Goal: Task Accomplishment & Management: Use online tool/utility

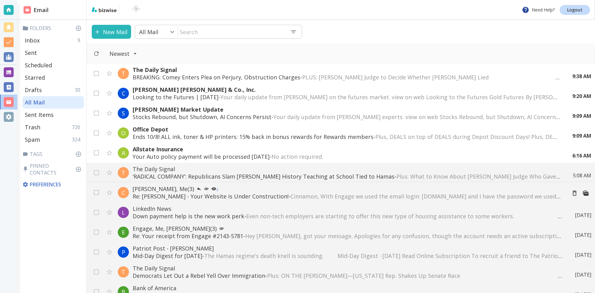
click at [290, 194] on span "Cinnamon, With Engage we used the email login: [DOMAIN_NAME] and I have the pas…" at bounding box center [553, 196] width 526 height 7
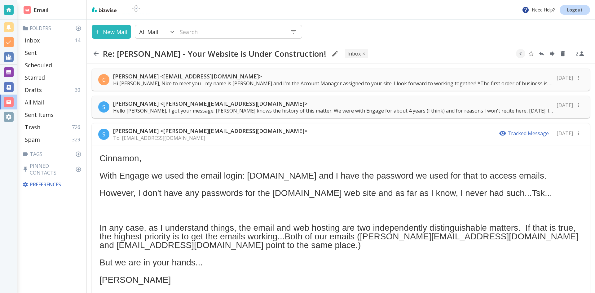
click at [209, 78] on p "[PERSON_NAME] <[EMAIL_ADDRESS][DOMAIN_NAME]>" at bounding box center [333, 76] width 440 height 7
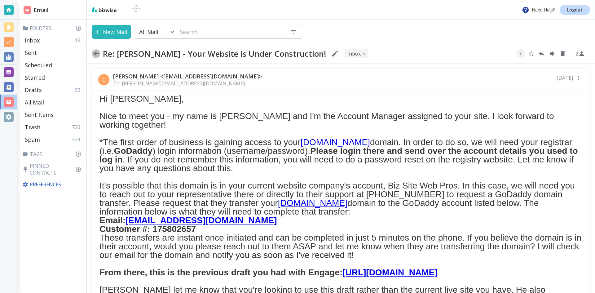
click at [95, 53] on icon "button" at bounding box center [96, 53] width 5 height 5
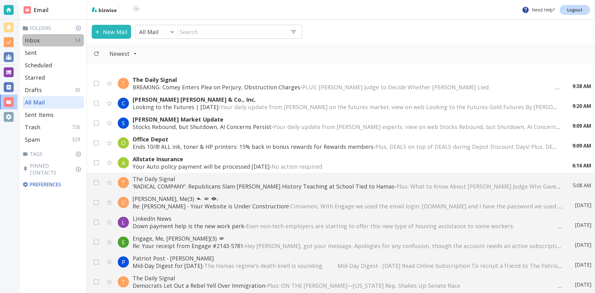
click at [55, 40] on div "Inbox 14" at bounding box center [53, 40] width 62 height 12
type input "0"
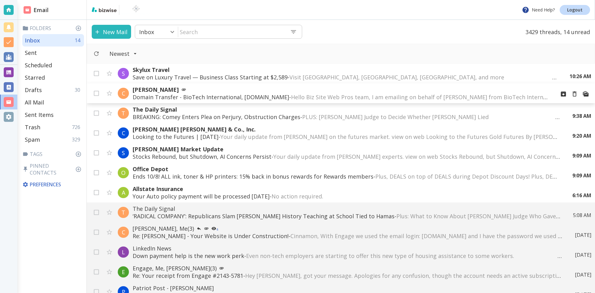
click at [291, 95] on span "Hello Biz Site Web Pros team, I am emailing on behalf of [PERSON_NAME] from Bio…" at bounding box center [582, 96] width 582 height 7
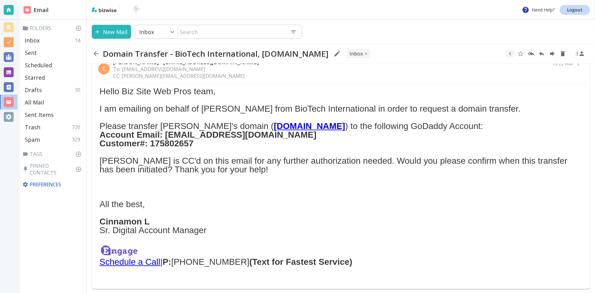
scroll to position [0, 0]
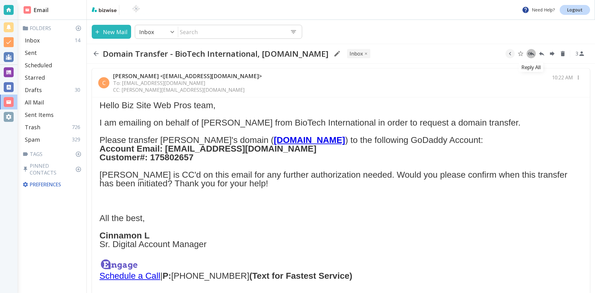
click at [531, 54] on icon "Reply All" at bounding box center [531, 53] width 7 height 7
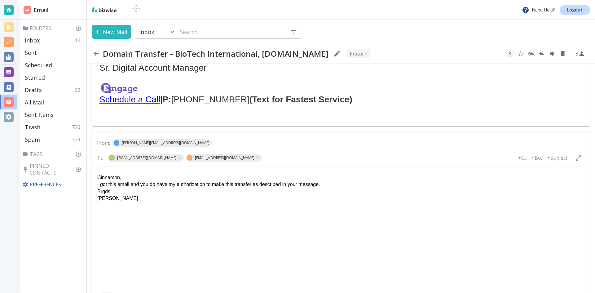
scroll to position [235, 0]
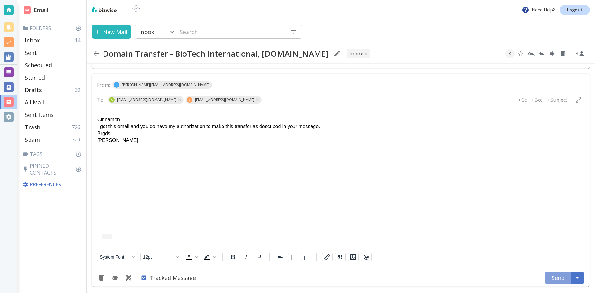
click at [555, 276] on button "Send" at bounding box center [559, 278] width 26 height 12
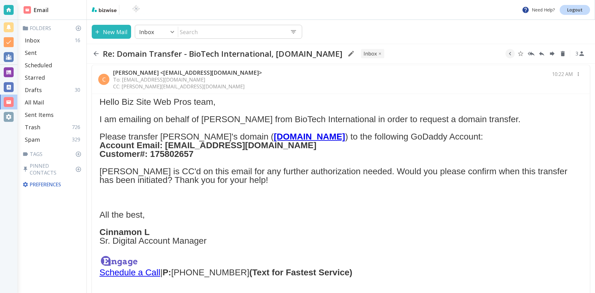
scroll to position [0, 0]
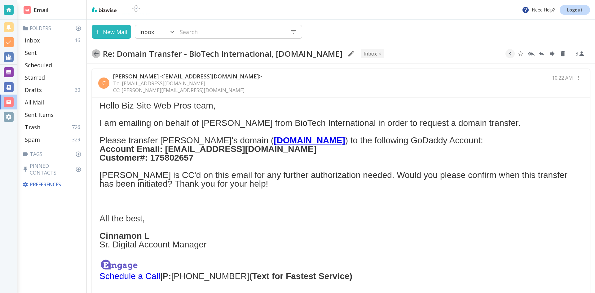
click at [96, 51] on icon "button" at bounding box center [96, 53] width 5 height 5
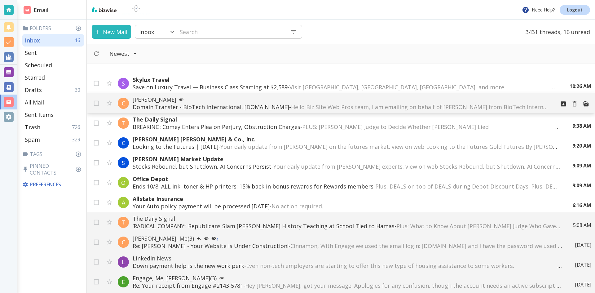
click at [166, 100] on p "[PERSON_NAME]" at bounding box center [342, 99] width 418 height 7
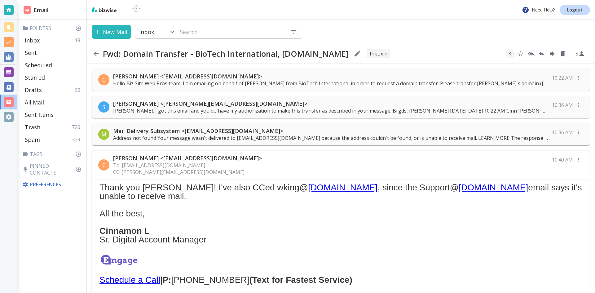
click at [237, 82] on p "Hello Biz Site Web Pros team, I am emailing on behalf of [PERSON_NAME] from Bio…" at bounding box center [330, 83] width 435 height 7
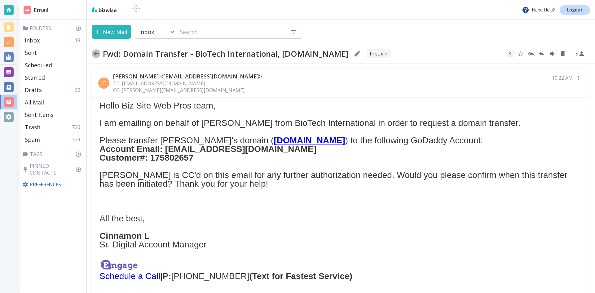
click at [94, 52] on icon "button" at bounding box center [95, 53] width 7 height 7
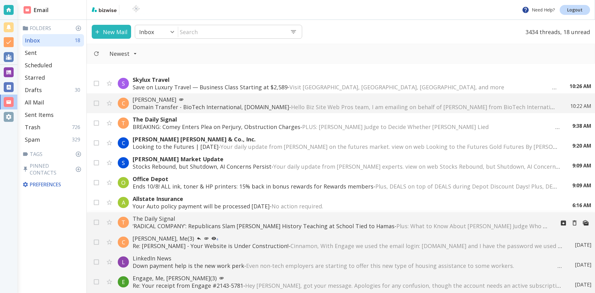
scroll to position [31, 0]
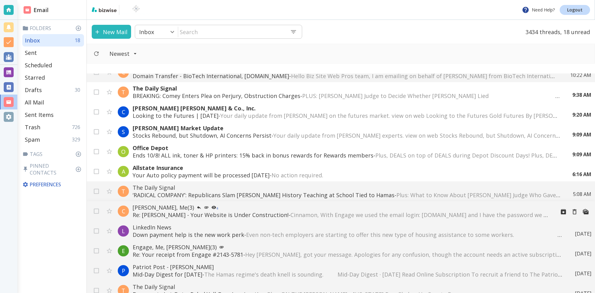
click at [301, 214] on span "Cinnamon, With Engage we used the email login: [DOMAIN_NAME] and I have the pas…" at bounding box center [553, 214] width 526 height 7
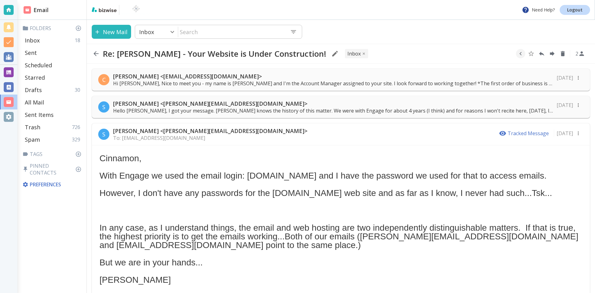
click at [289, 82] on p "Hi [PERSON_NAME], Nice to meet you - my name is [PERSON_NAME] and I'm the Accou…" at bounding box center [333, 83] width 440 height 7
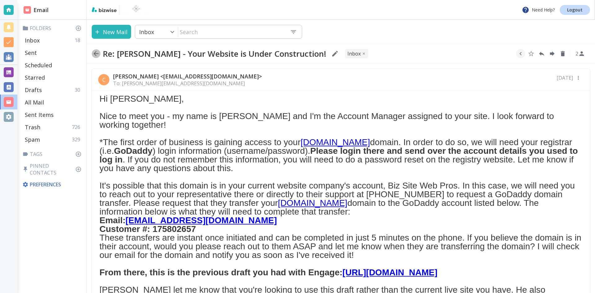
click at [96, 53] on icon "button" at bounding box center [95, 53] width 7 height 7
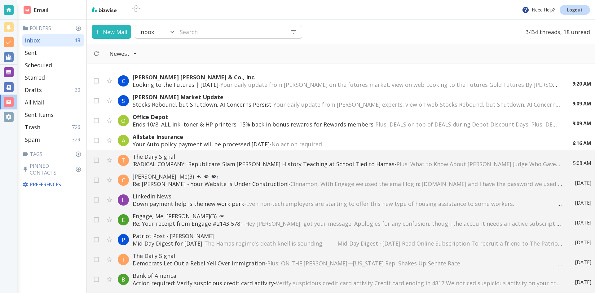
scroll to position [93, 0]
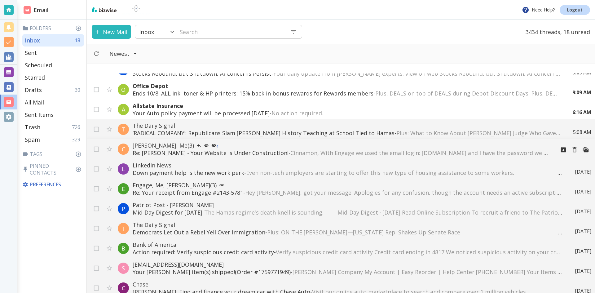
click at [225, 151] on p "Re: [PERSON_NAME] - Your Website is Under Construction! - Cinnamon, With Engage…" at bounding box center [342, 152] width 418 height 7
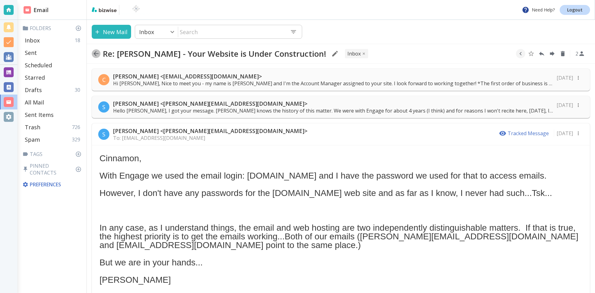
click at [96, 51] on icon "button" at bounding box center [96, 53] width 5 height 5
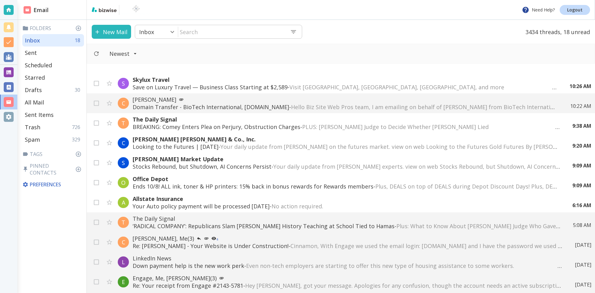
click at [205, 32] on input "text" at bounding box center [231, 31] width 107 height 13
type input "[PERSON_NAME]"
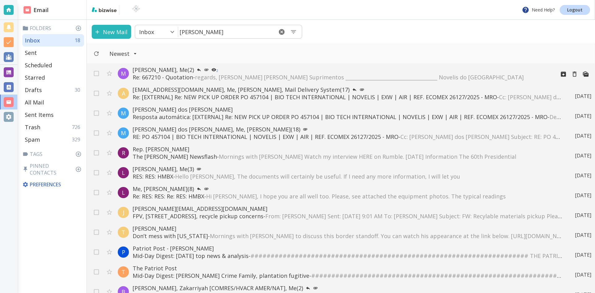
click at [165, 67] on p "[PERSON_NAME], Me (2) 2" at bounding box center [342, 69] width 418 height 7
